Goal: Information Seeking & Learning: Find contact information

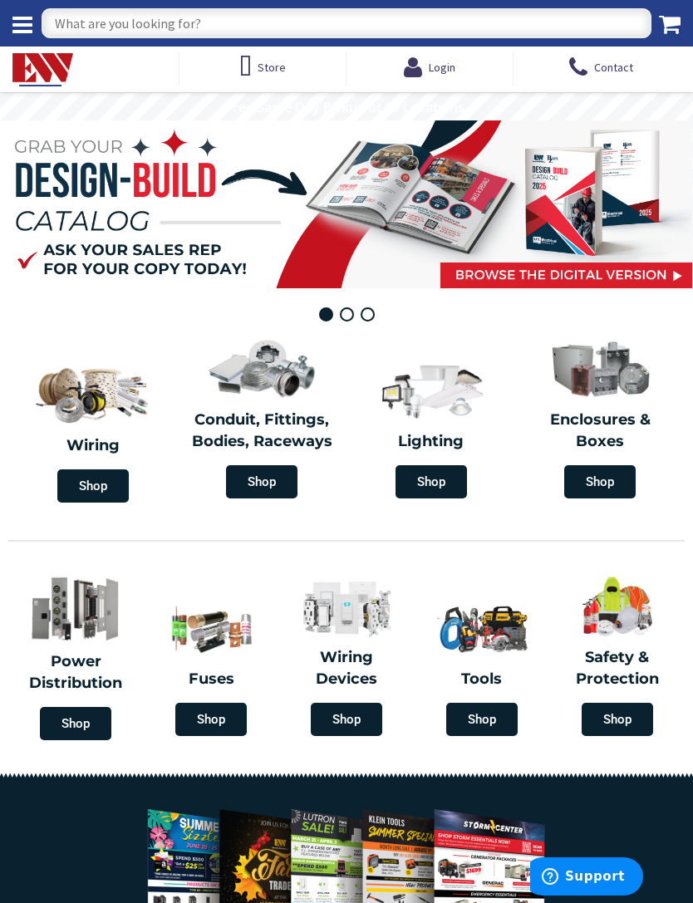
click at [361, 716] on span "Shop" at bounding box center [346, 719] width 71 height 33
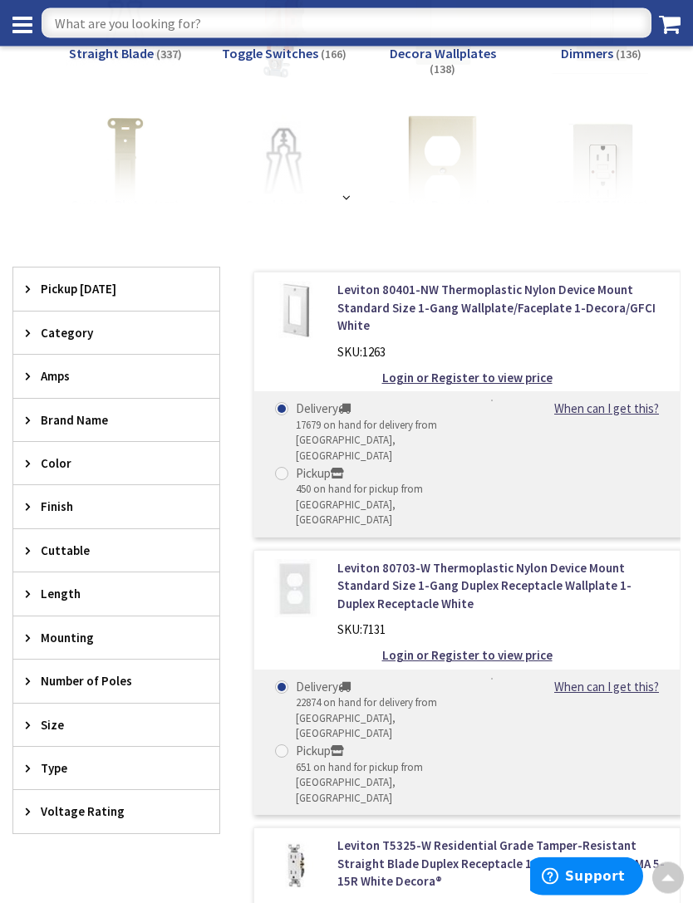
scroll to position [232, 0]
click at [47, 419] on span "Brand Name" at bounding box center [108, 419] width 135 height 17
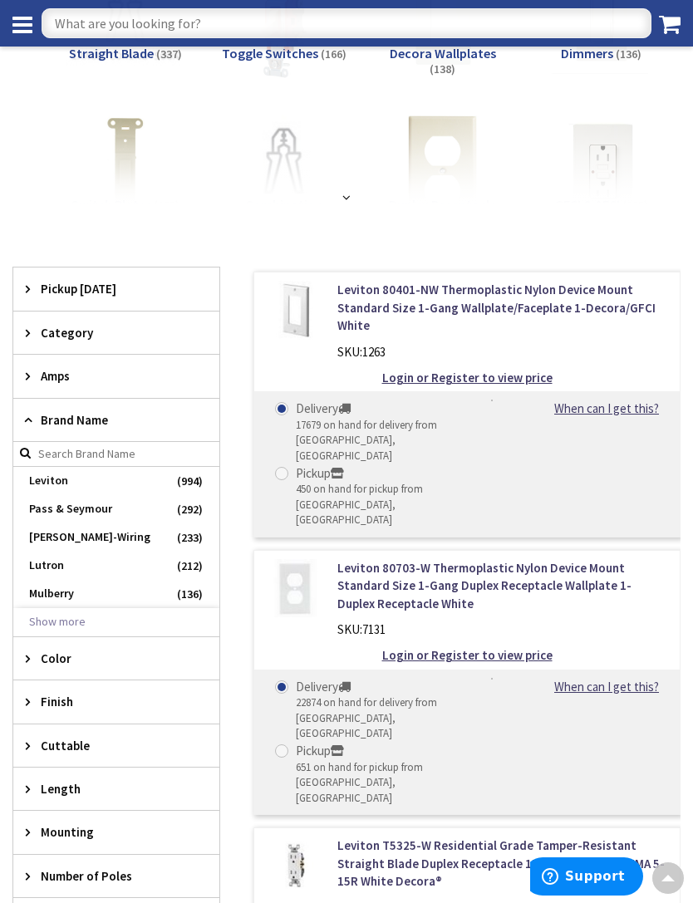
click at [70, 558] on span "Lutron" at bounding box center [116, 566] width 206 height 28
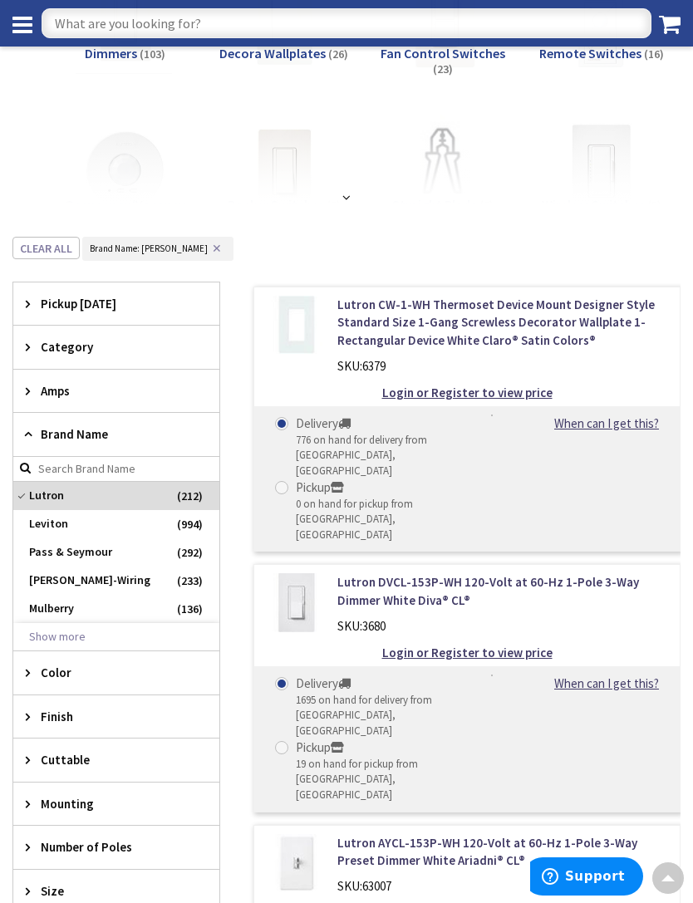
click at [61, 716] on span "Finish" at bounding box center [108, 716] width 135 height 17
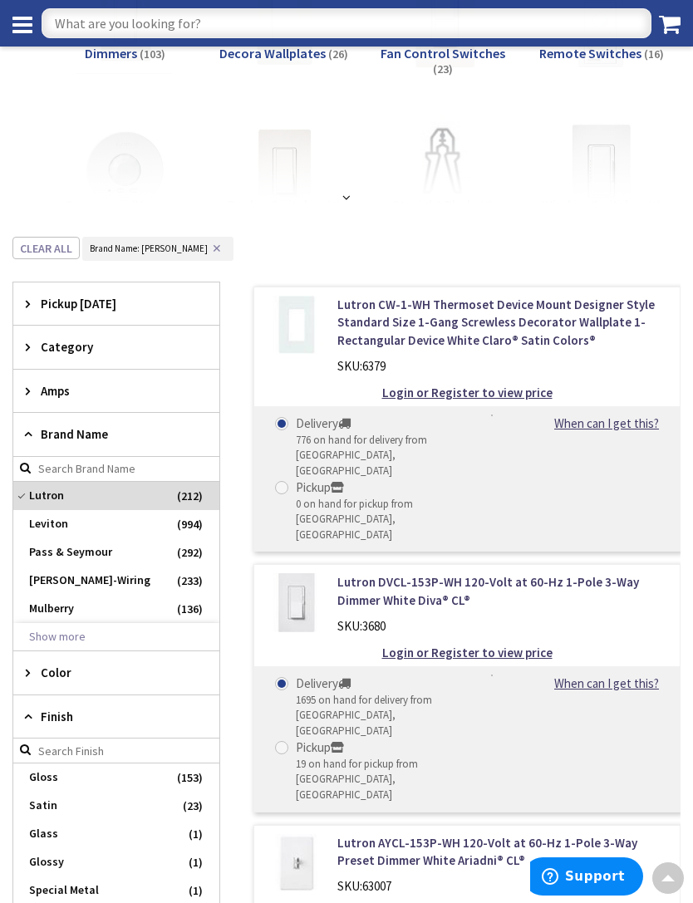
click at [82, 671] on span "Color" at bounding box center [108, 672] width 135 height 17
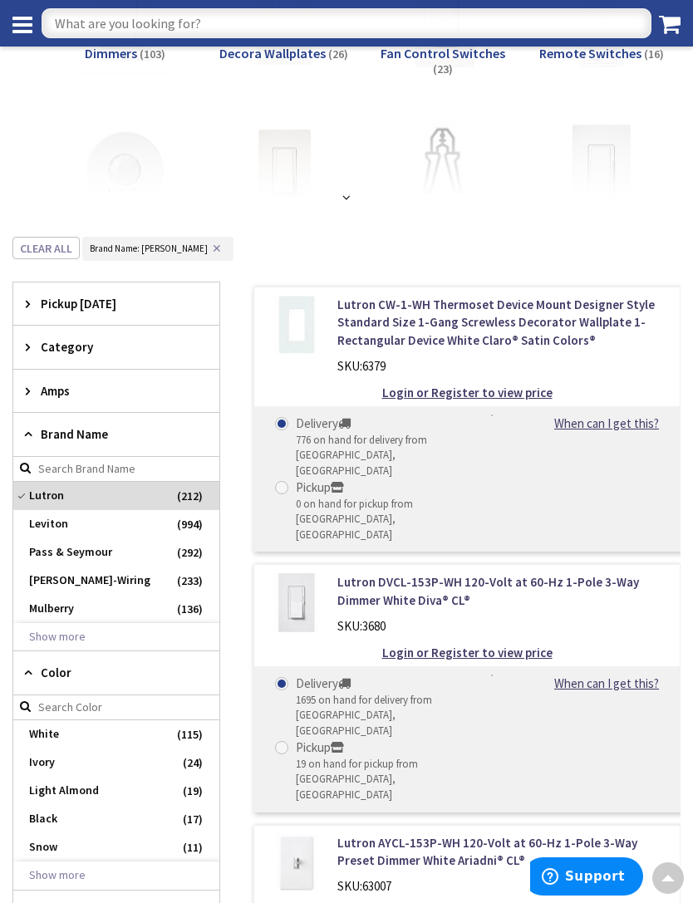
click at [58, 731] on span "White" at bounding box center [116, 734] width 206 height 28
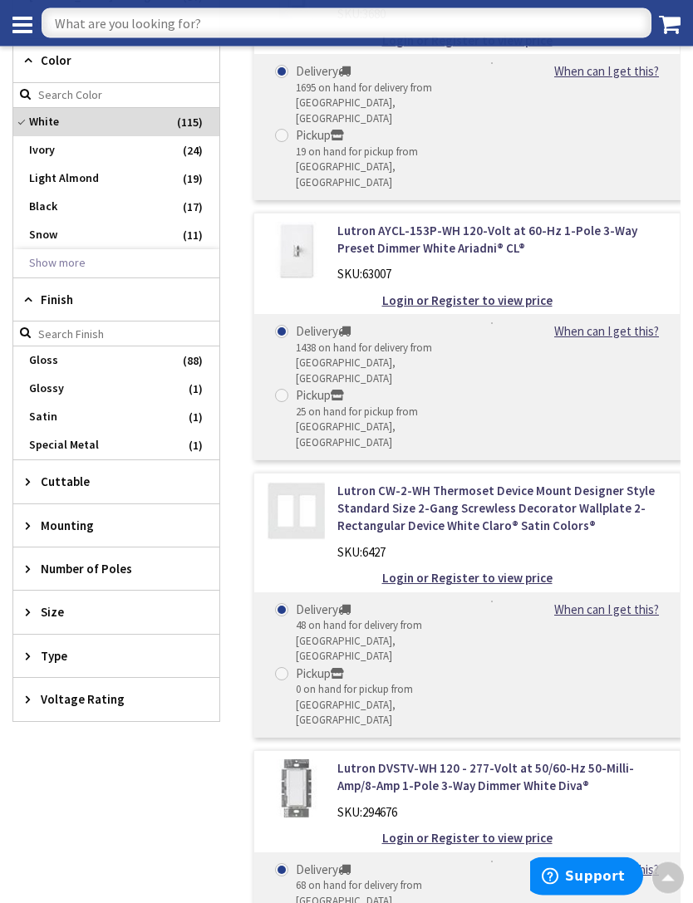
scroll to position [844, 0]
click at [27, 650] on icon at bounding box center [32, 656] width 12 height 12
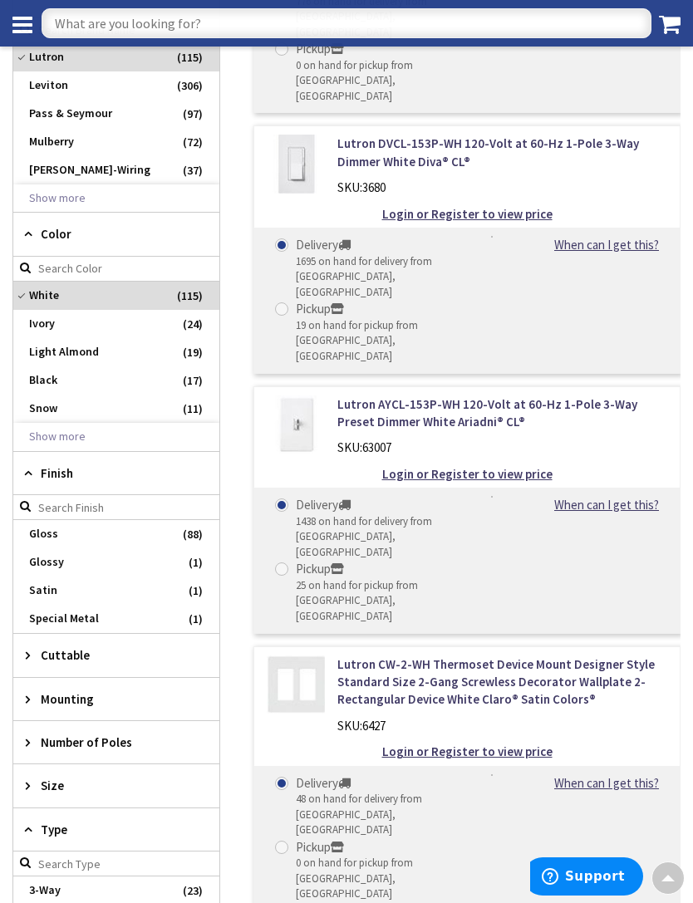
scroll to position [668, 0]
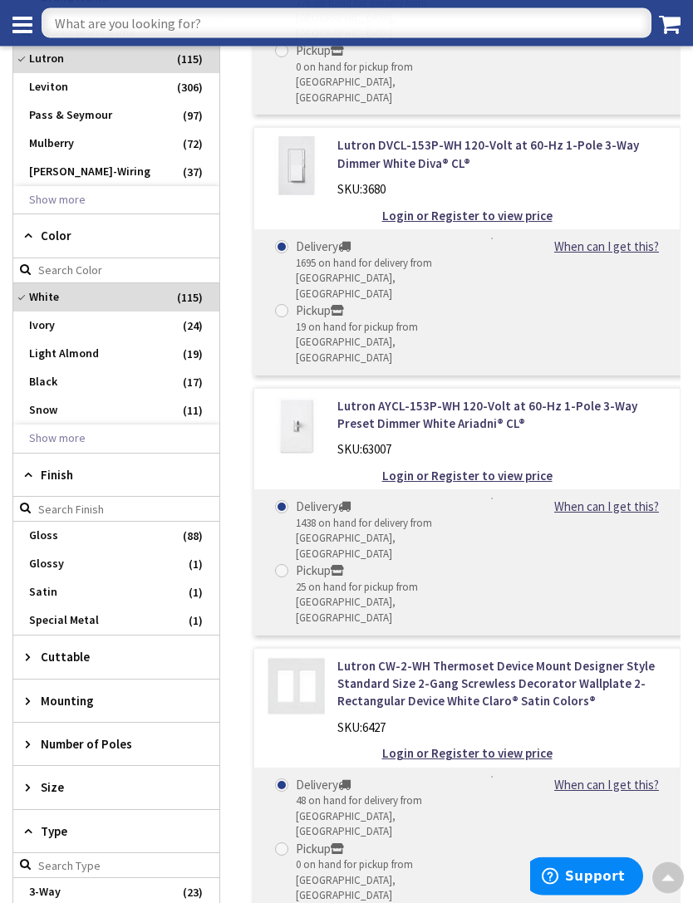
click at [29, 784] on icon at bounding box center [32, 788] width 12 height 12
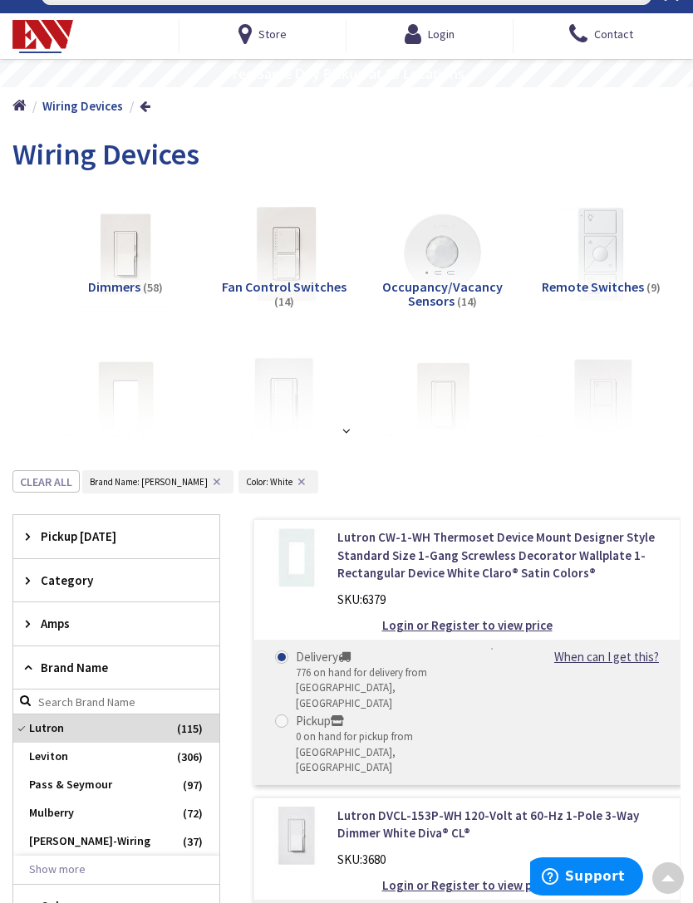
scroll to position [0, 0]
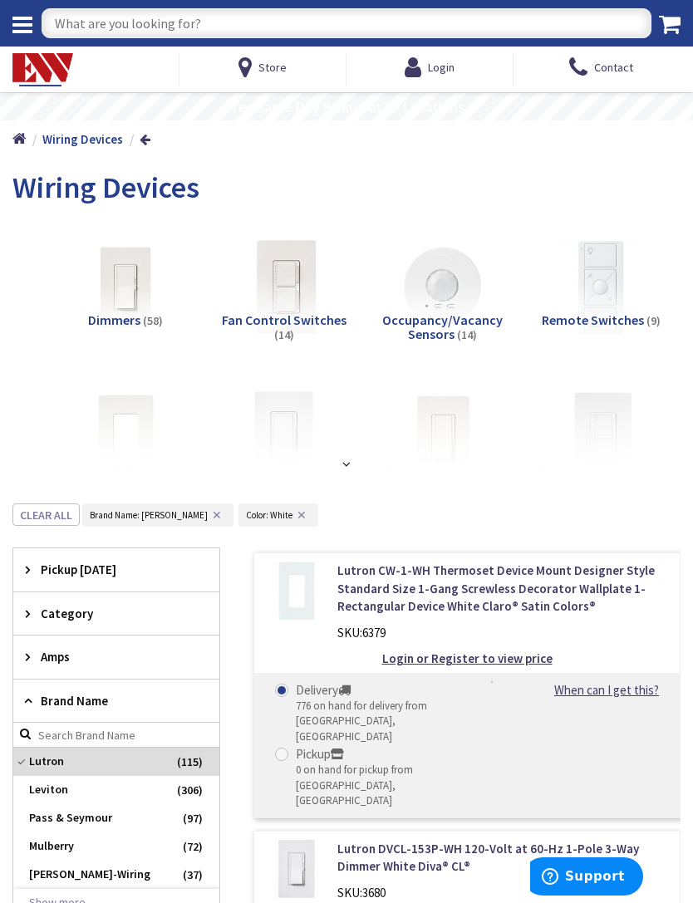
click at [30, 607] on icon at bounding box center [32, 613] width 12 height 12
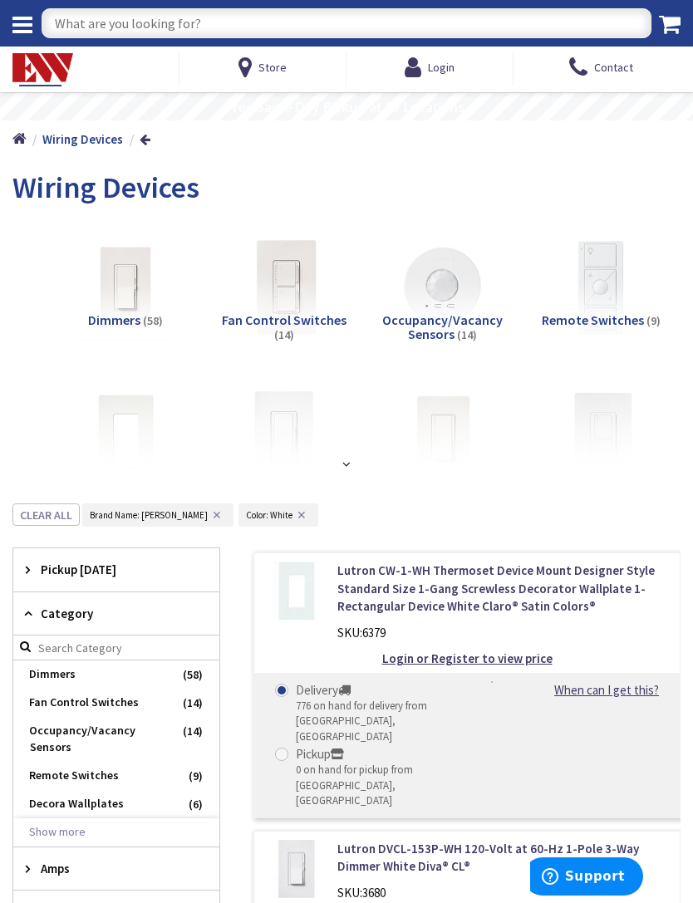
click at [71, 696] on span "Fan Control Switches" at bounding box center [116, 703] width 206 height 28
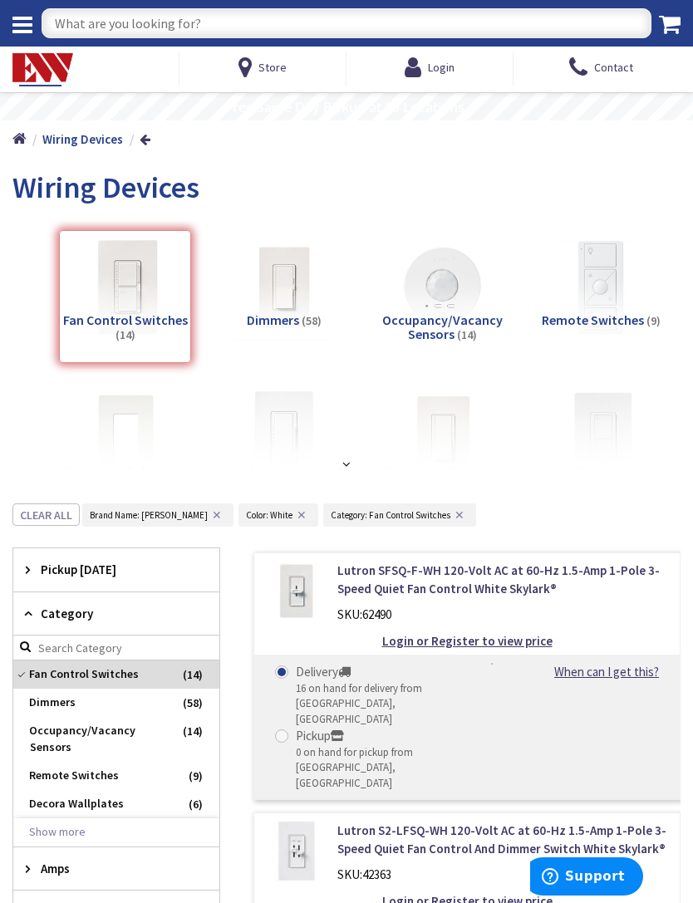
click at [189, 28] on input "text" at bounding box center [347, 23] width 610 height 30
type input "Switch/timer"
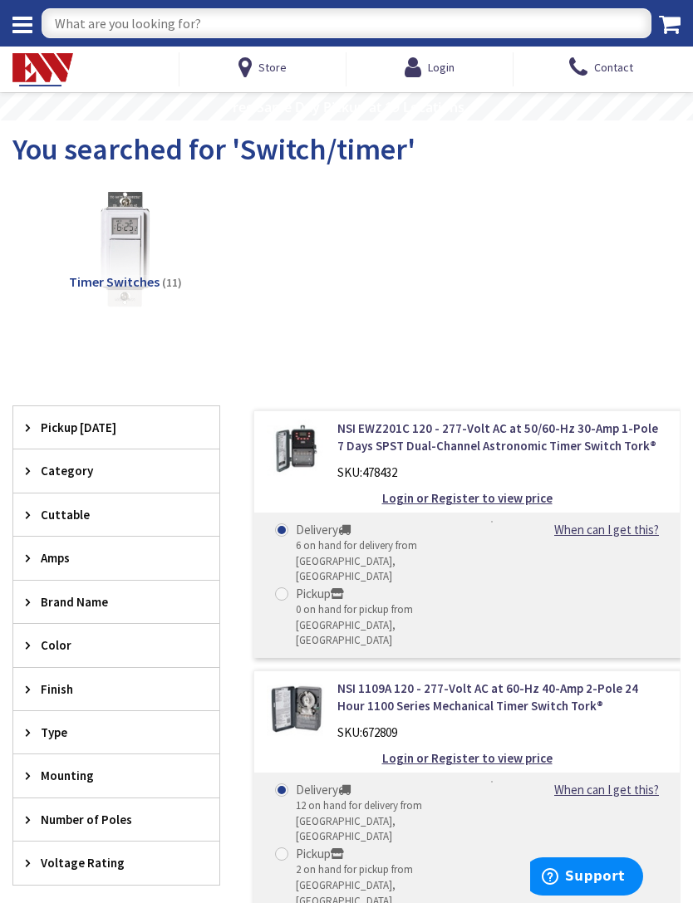
click at [252, 79] on icon at bounding box center [249, 67] width 20 height 30
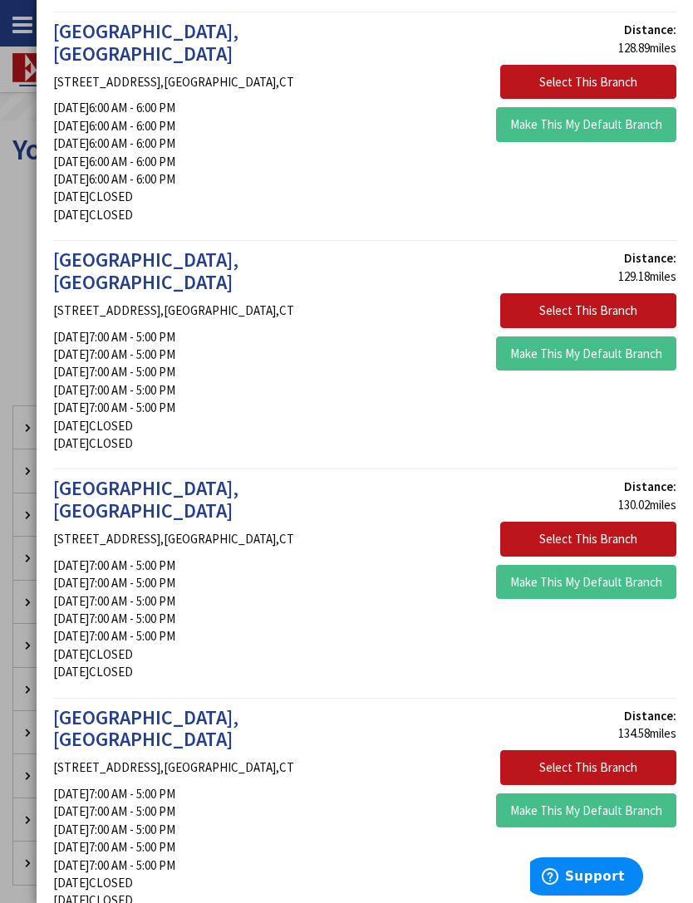
scroll to position [1734, 0]
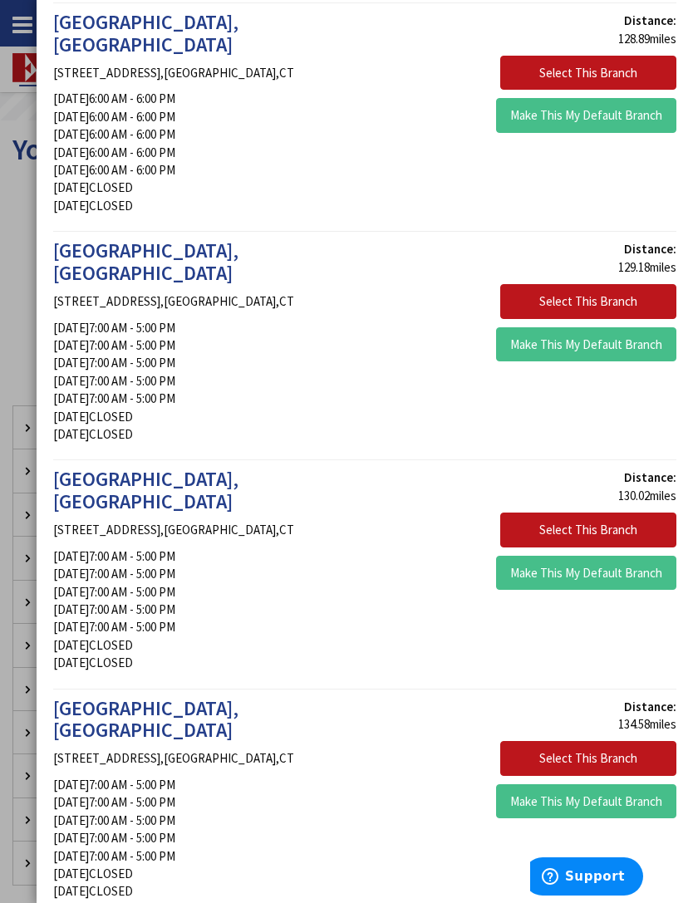
click at [594, 784] on button "Make This My Default Branch" at bounding box center [586, 801] width 180 height 35
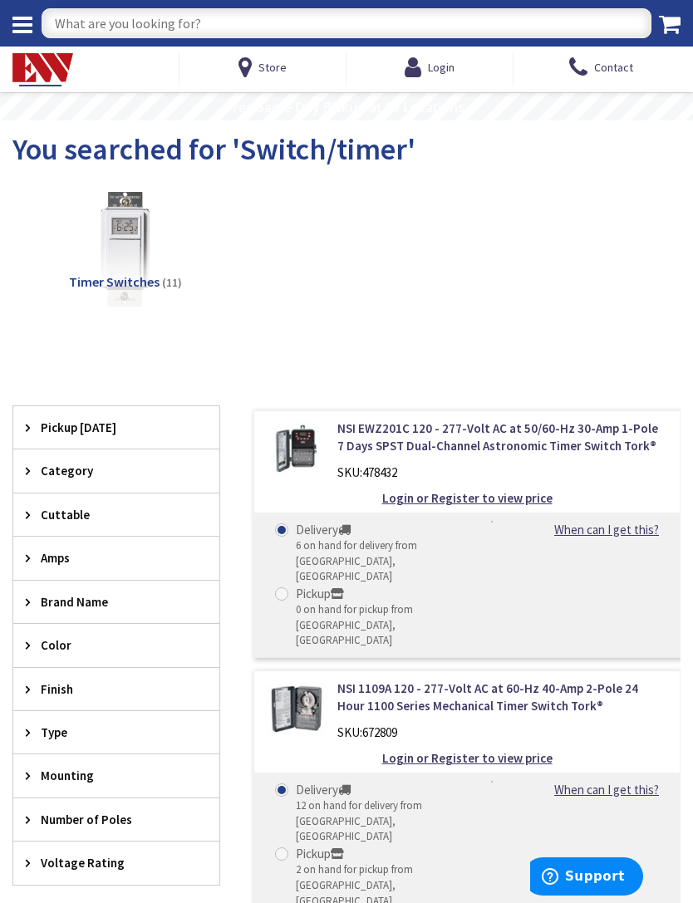
click at [617, 71] on span "Contact" at bounding box center [613, 67] width 39 height 30
click at [608, 74] on span "Contact" at bounding box center [613, 67] width 39 height 30
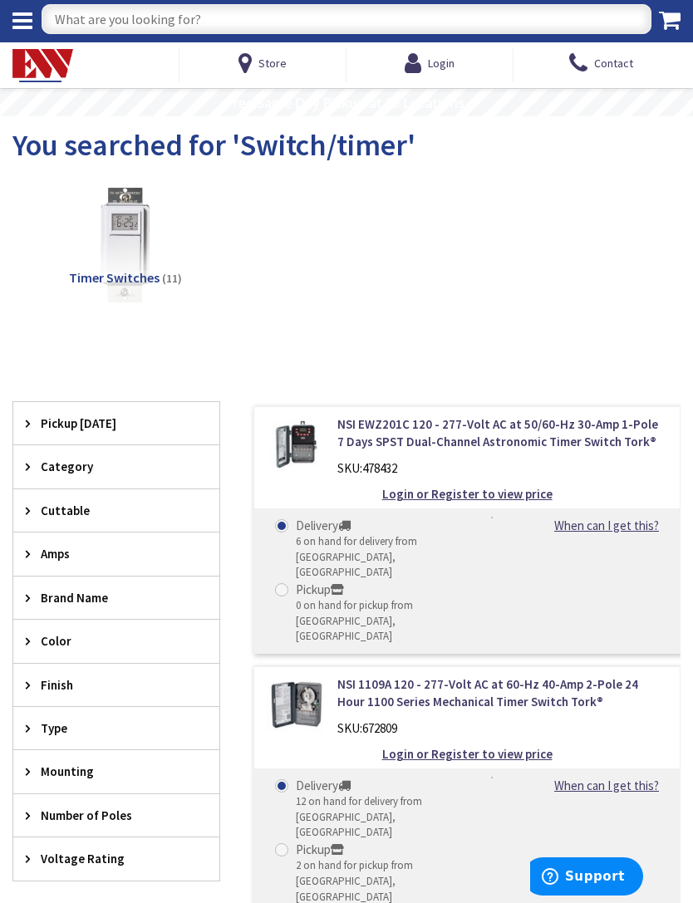
scroll to position [0, 0]
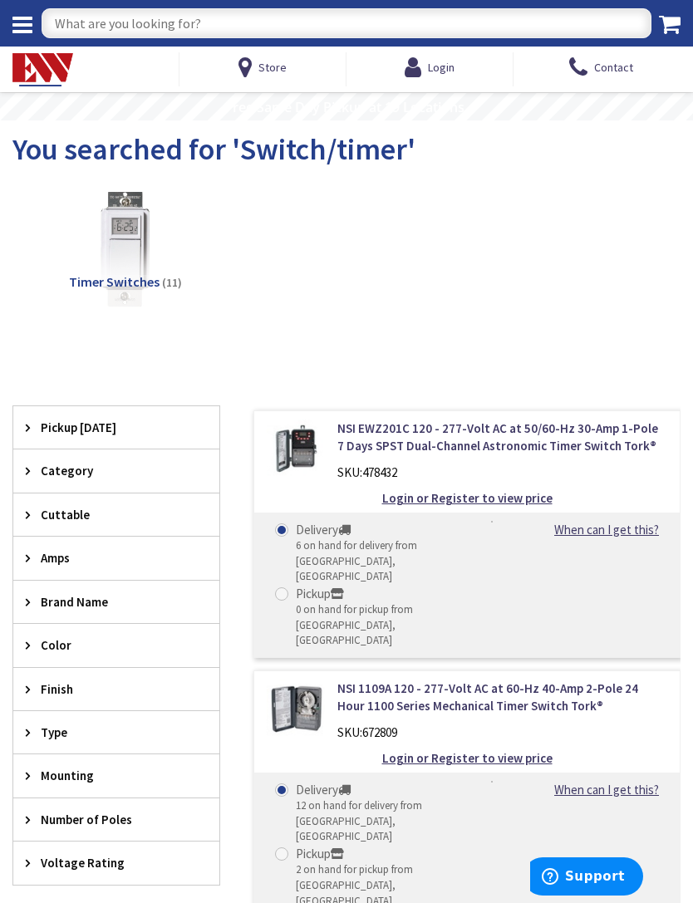
click at [420, 115] on rs-layer "Free Same Day Pickup at 19 Locations" at bounding box center [344, 107] width 239 height 15
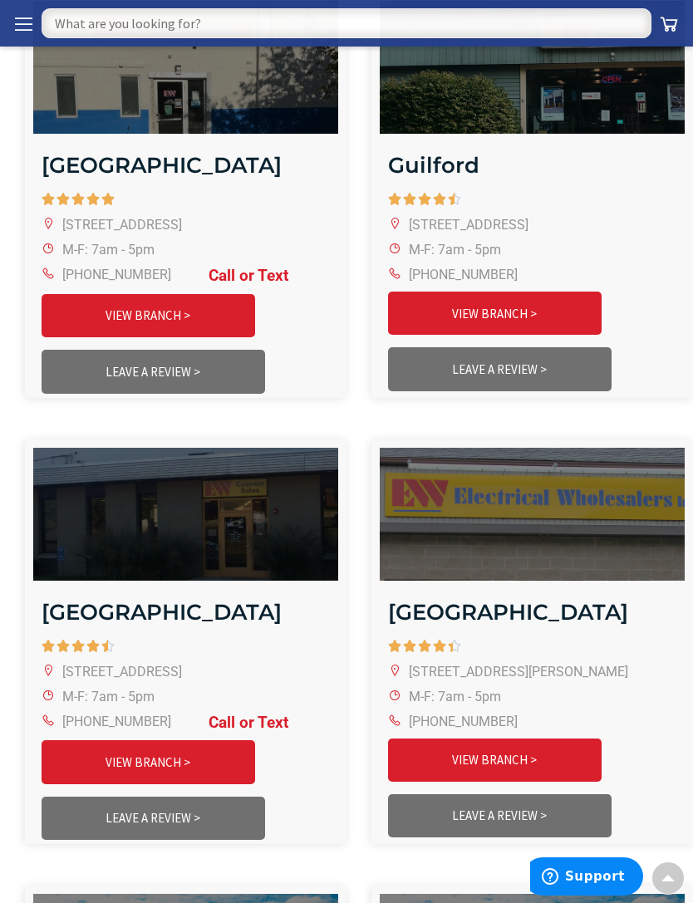
scroll to position [1050, 0]
